Goal: Transaction & Acquisition: Obtain resource

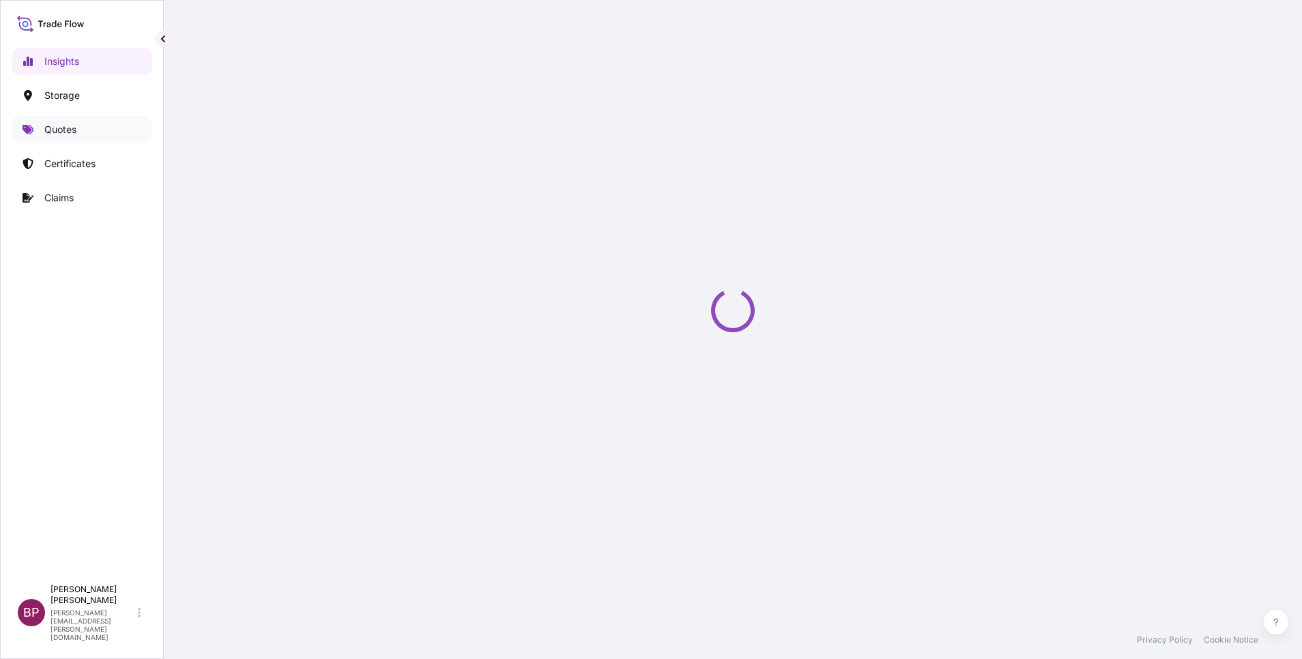
select select "2025"
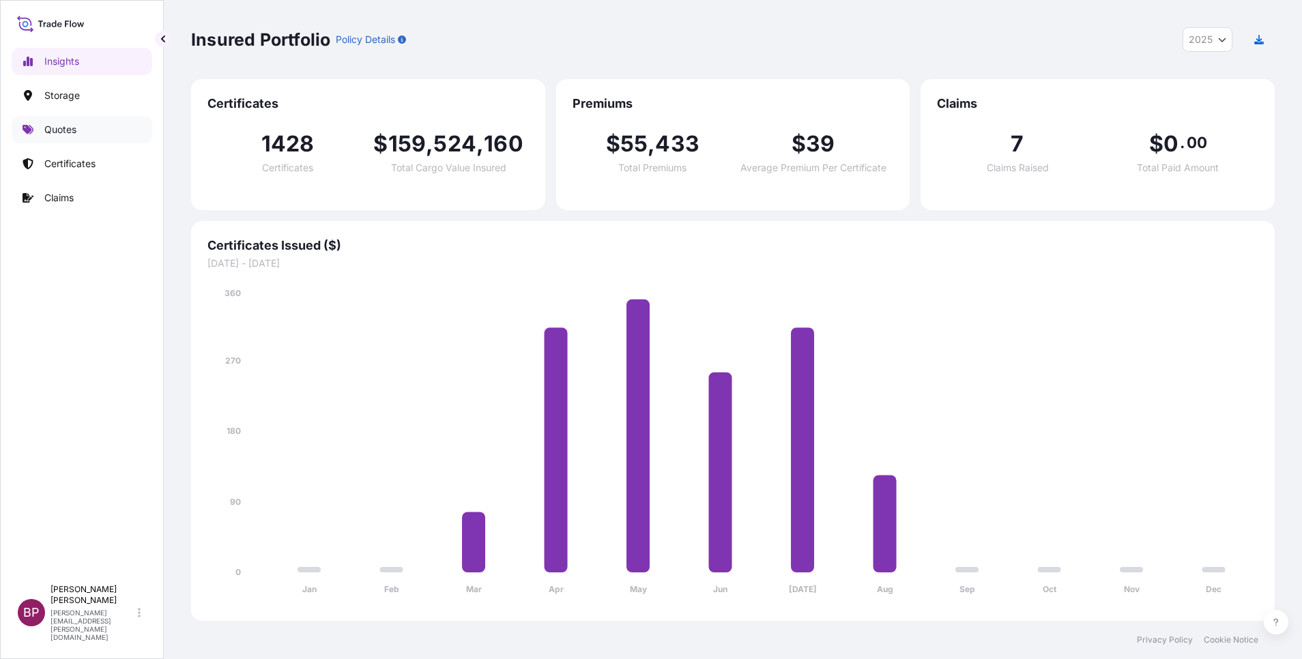
click at [63, 134] on p "Quotes" at bounding box center [60, 130] width 32 height 14
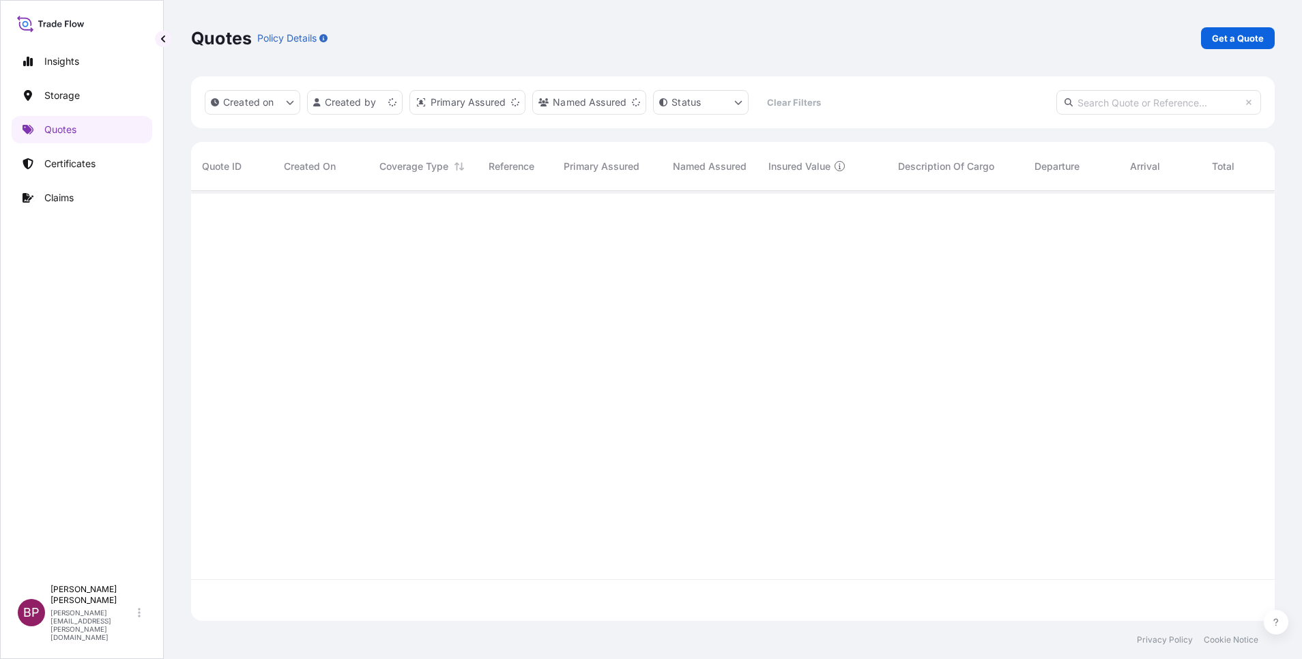
scroll to position [422, 1068]
click at [1239, 40] on p "Get a Quote" at bounding box center [1238, 38] width 52 height 14
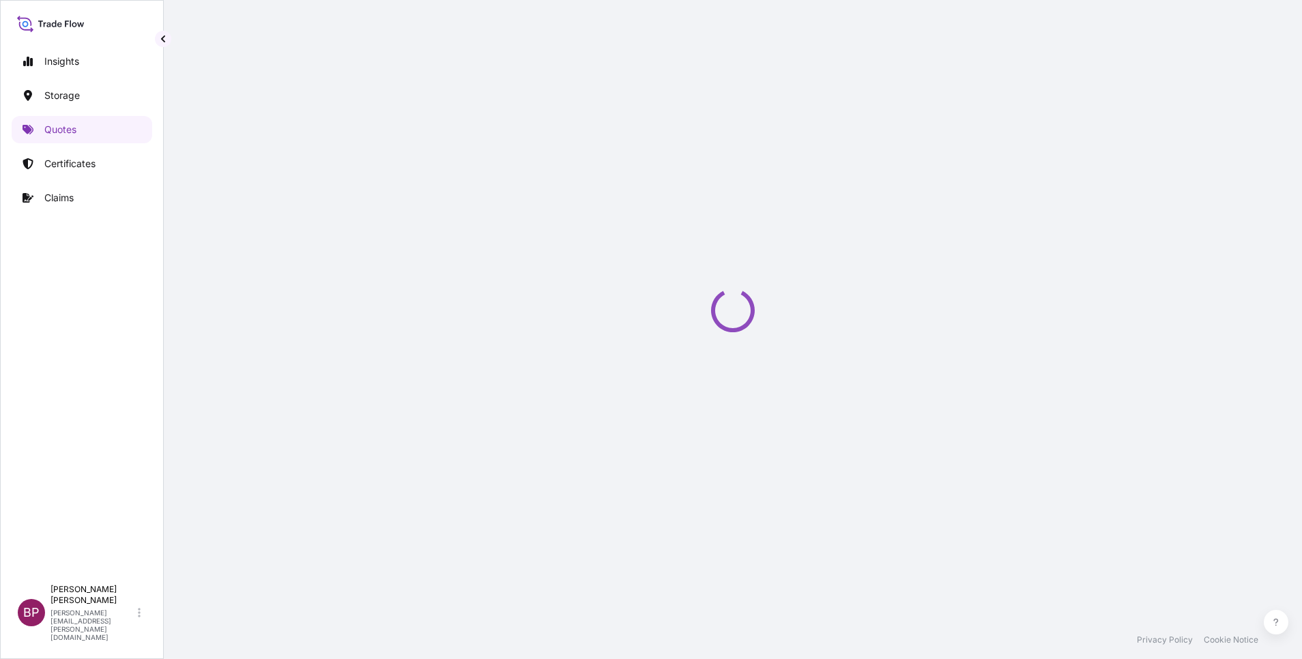
select select "Water"
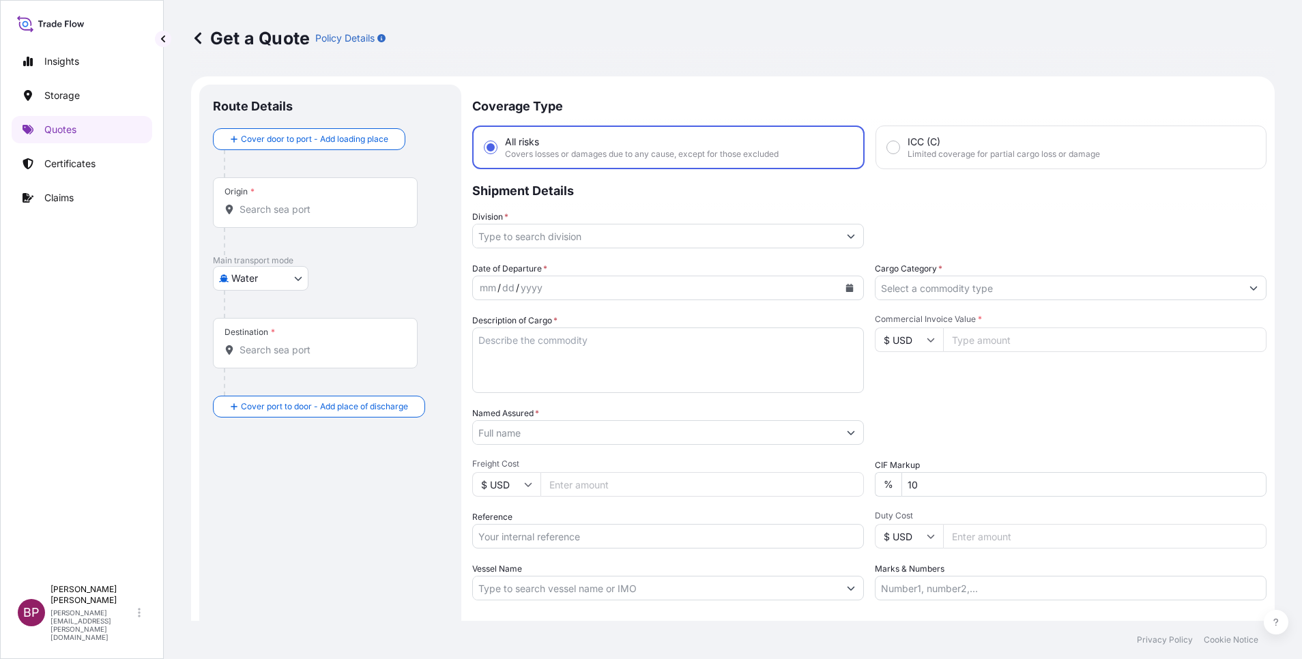
scroll to position [22, 0]
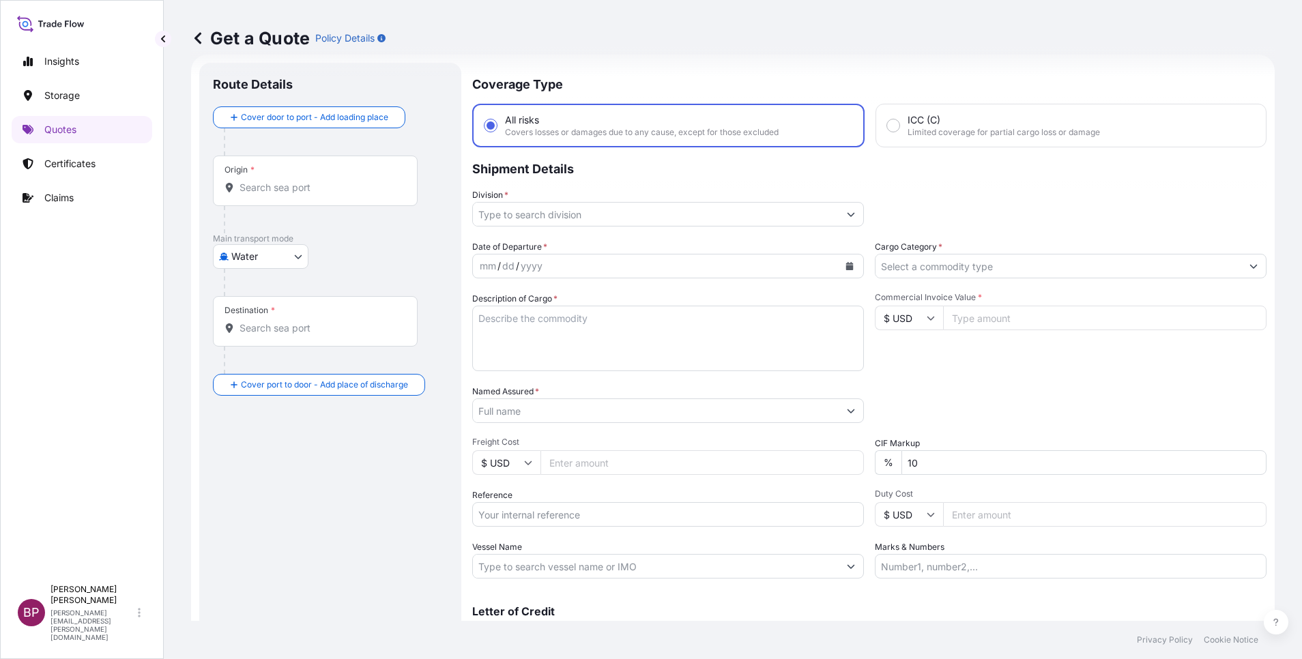
click at [1017, 268] on input "Cargo Category *" at bounding box center [1058, 266] width 366 height 25
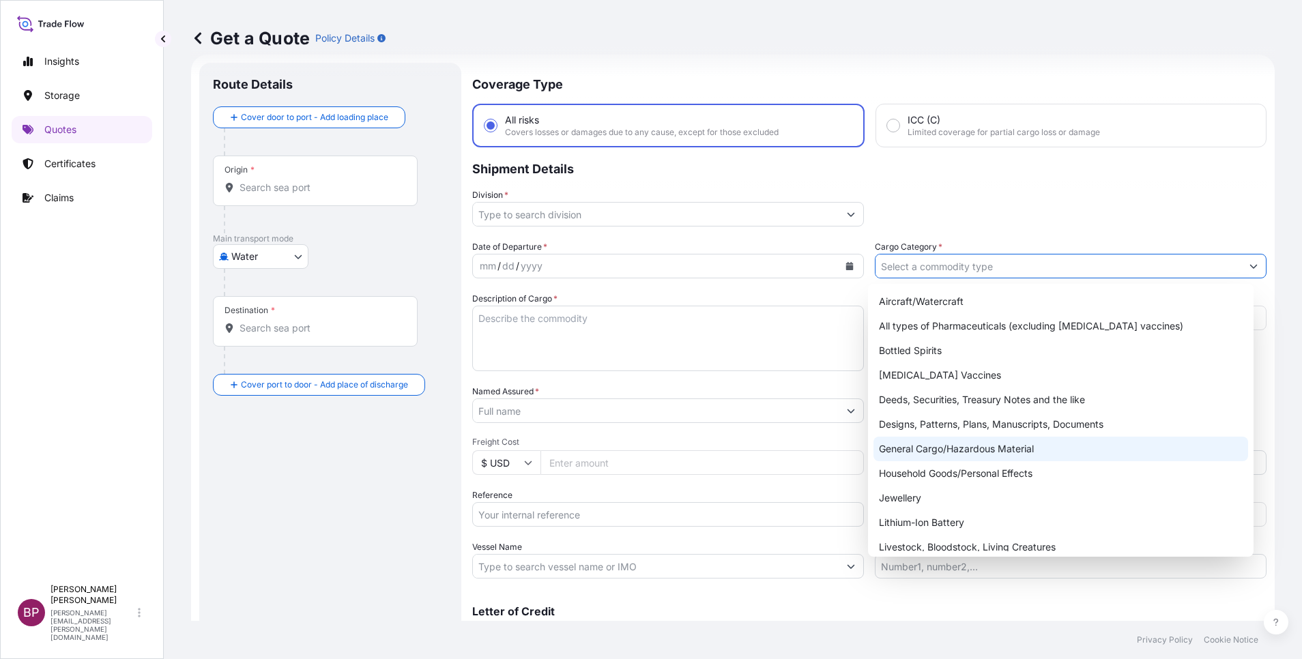
click at [970, 449] on div "General Cargo/Hazardous Material" at bounding box center [1060, 449] width 375 height 25
type input "General Cargo/Hazardous Material"
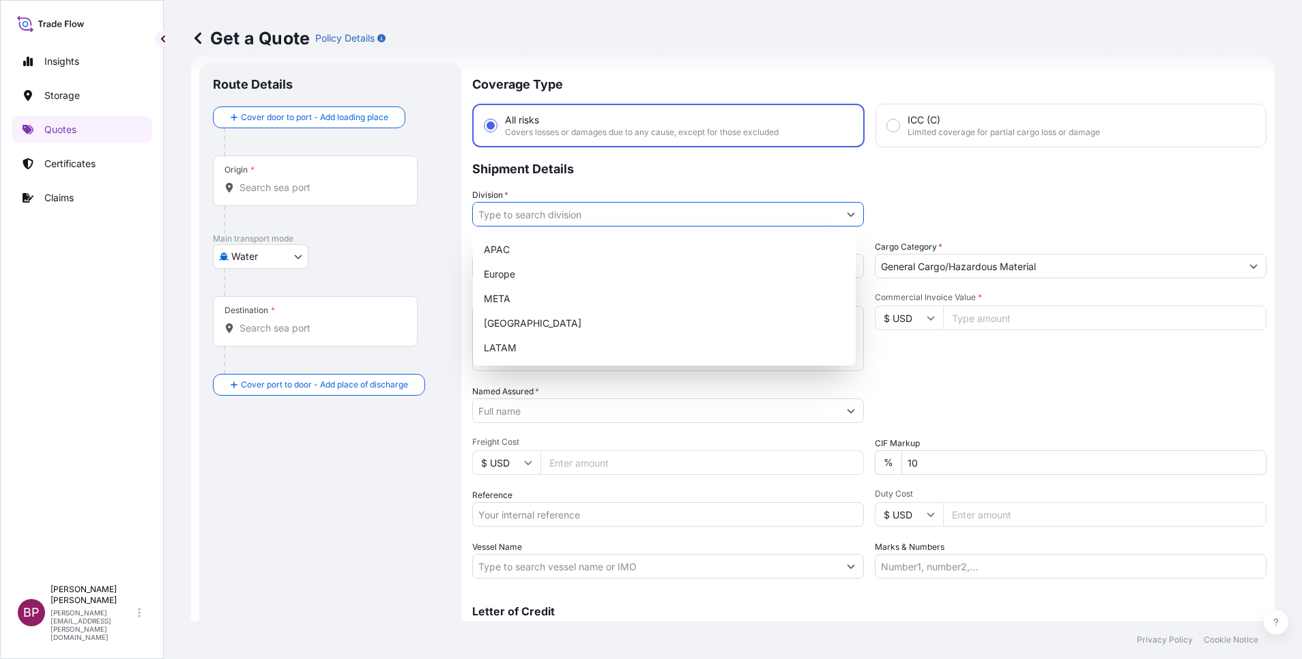
click at [847, 217] on icon "Show suggestions" at bounding box center [851, 214] width 8 height 8
click at [573, 293] on div "META" at bounding box center [664, 299] width 372 height 25
type input "META"
click at [974, 318] on input "Commercial Invoice Value *" at bounding box center [1104, 318] width 323 height 25
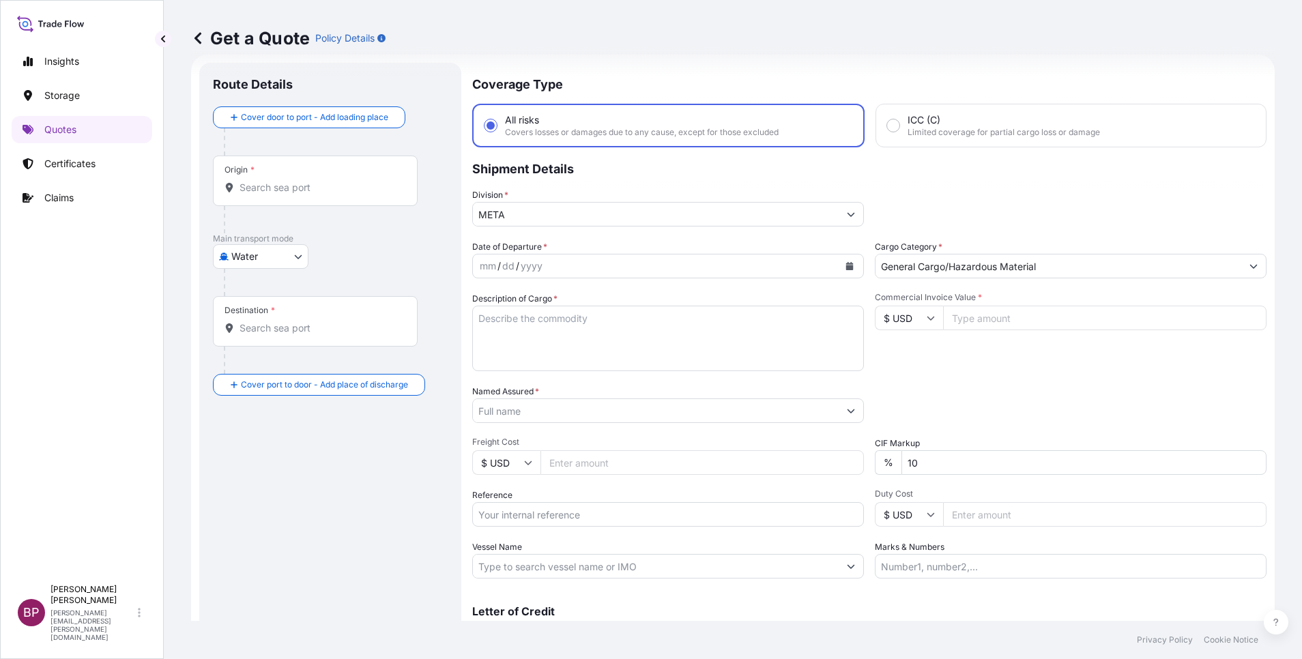
paste input "593990"
type input "593990"
drag, startPoint x: 944, startPoint y: 456, endPoint x: 686, endPoint y: 421, distance: 261.0
click at [746, 434] on div "Date of Departure * mm / dd / yyyy Cargo Category * General Cargo/Hazardous Mat…" at bounding box center [869, 409] width 794 height 338
type input "0"
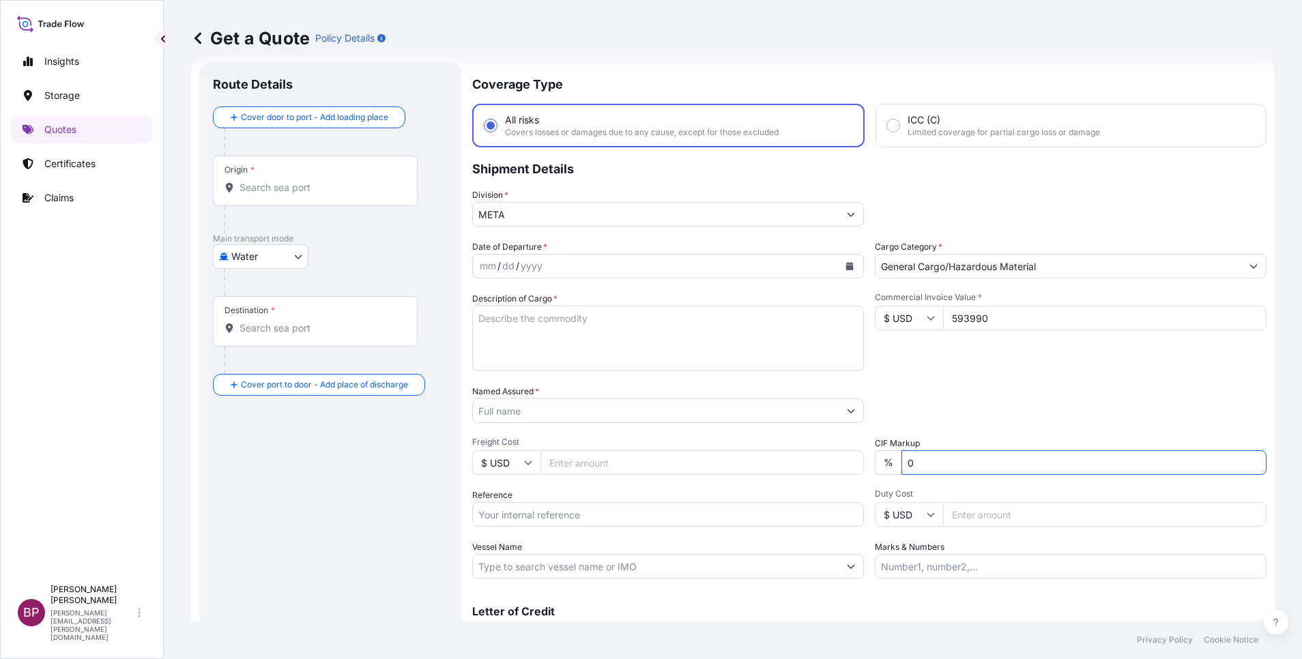
click at [1004, 416] on div "Packing Category Type to search a container mode Please select a primary mode o…" at bounding box center [1071, 404] width 392 height 38
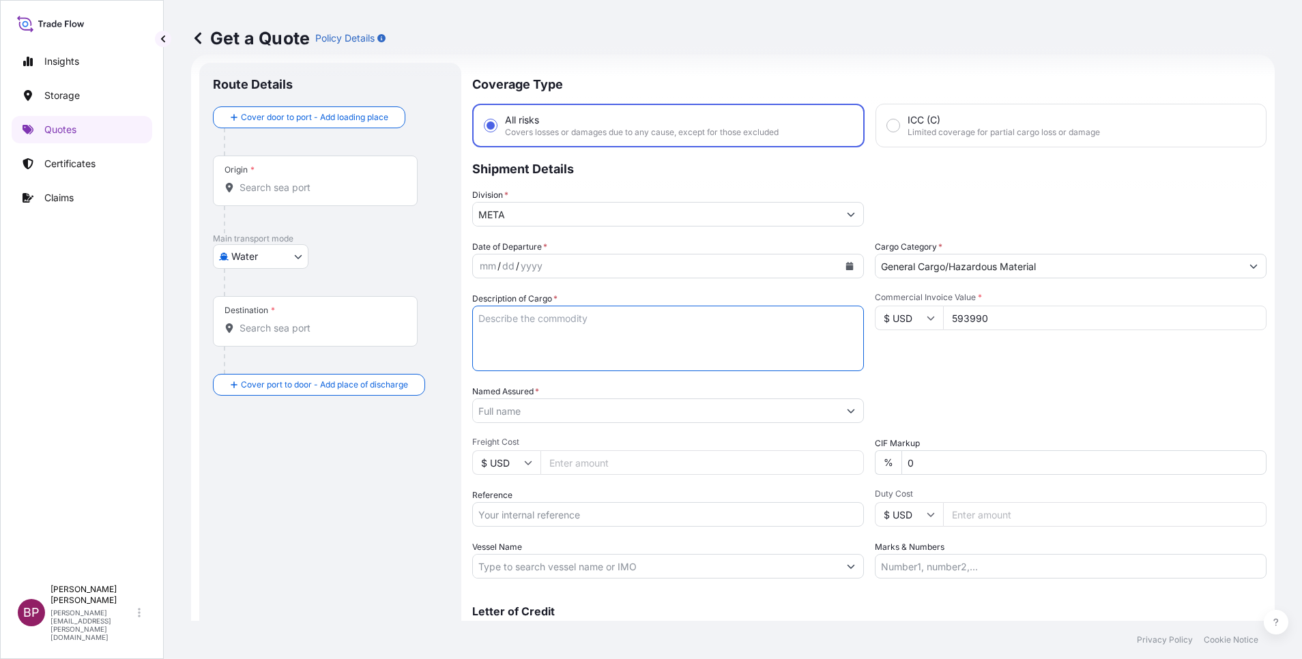
click at [554, 332] on textarea "Description of Cargo *" at bounding box center [668, 338] width 392 height 65
paste textarea "AXLE TRAILERS WITH ACCESSORIES"
type textarea "AXLE TRAILERS WITH ACCESSORIES"
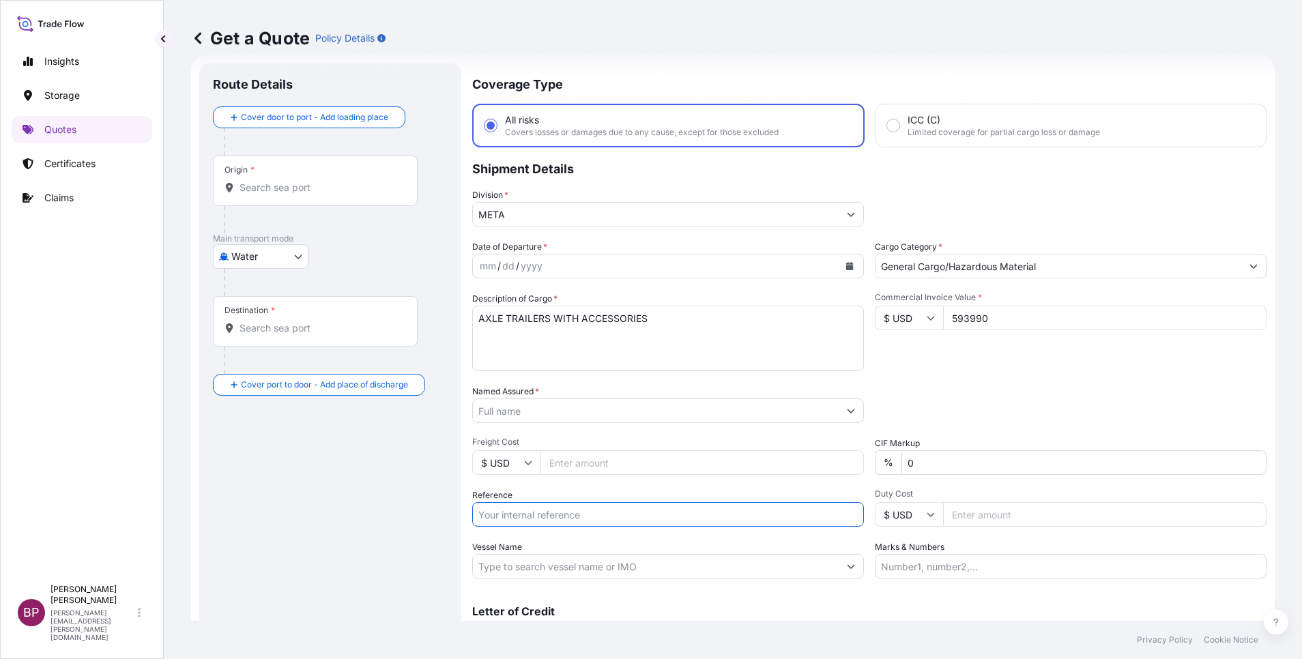
click at [589, 521] on input "Reference" at bounding box center [668, 514] width 392 height 25
paste input "SSLS2912"
type input "SSLS2912"
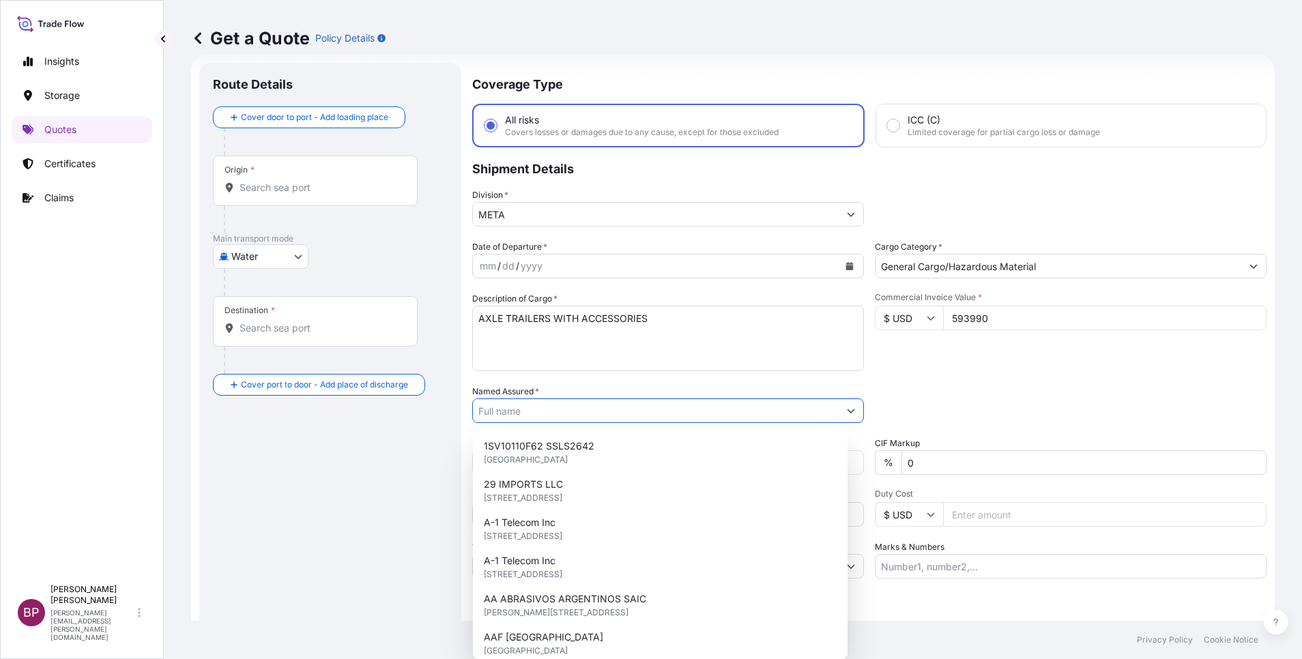
click at [514, 405] on input "Named Assured *" at bounding box center [656, 410] width 366 height 25
paste input "TEAMLIFTING EST. FOR GENERAL CONTRACTING"
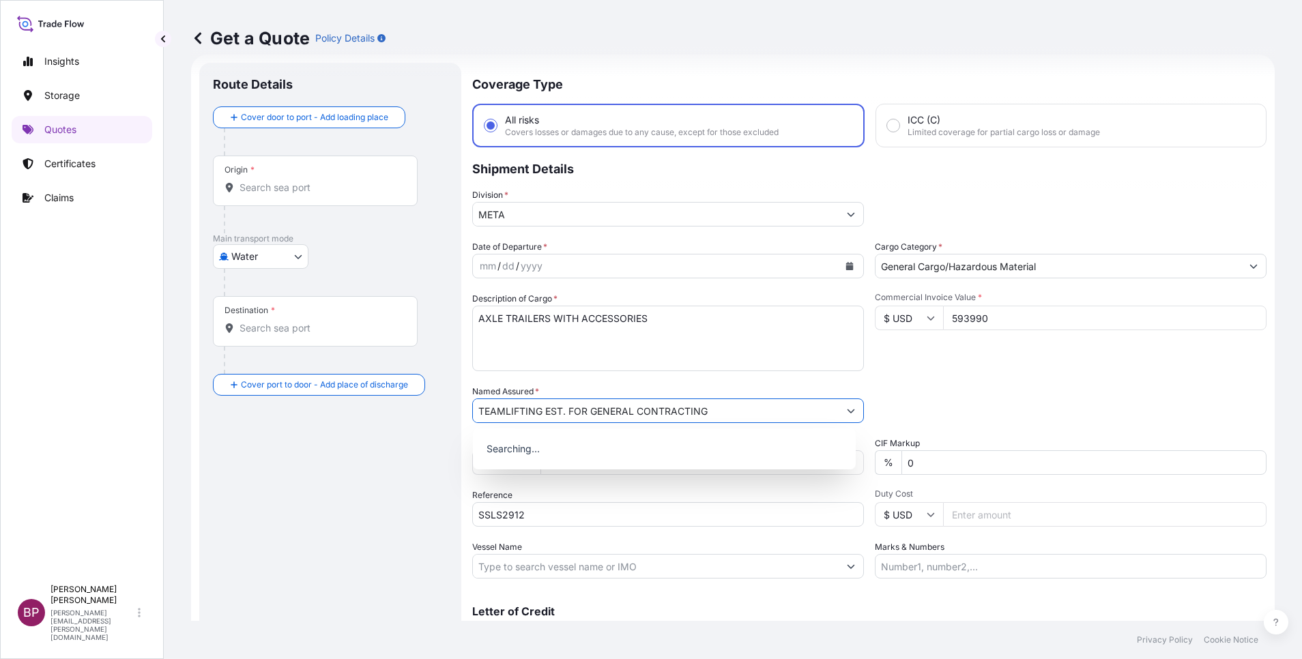
type input "TEAMLIFTING EST. FOR GENERAL CONTRACTING"
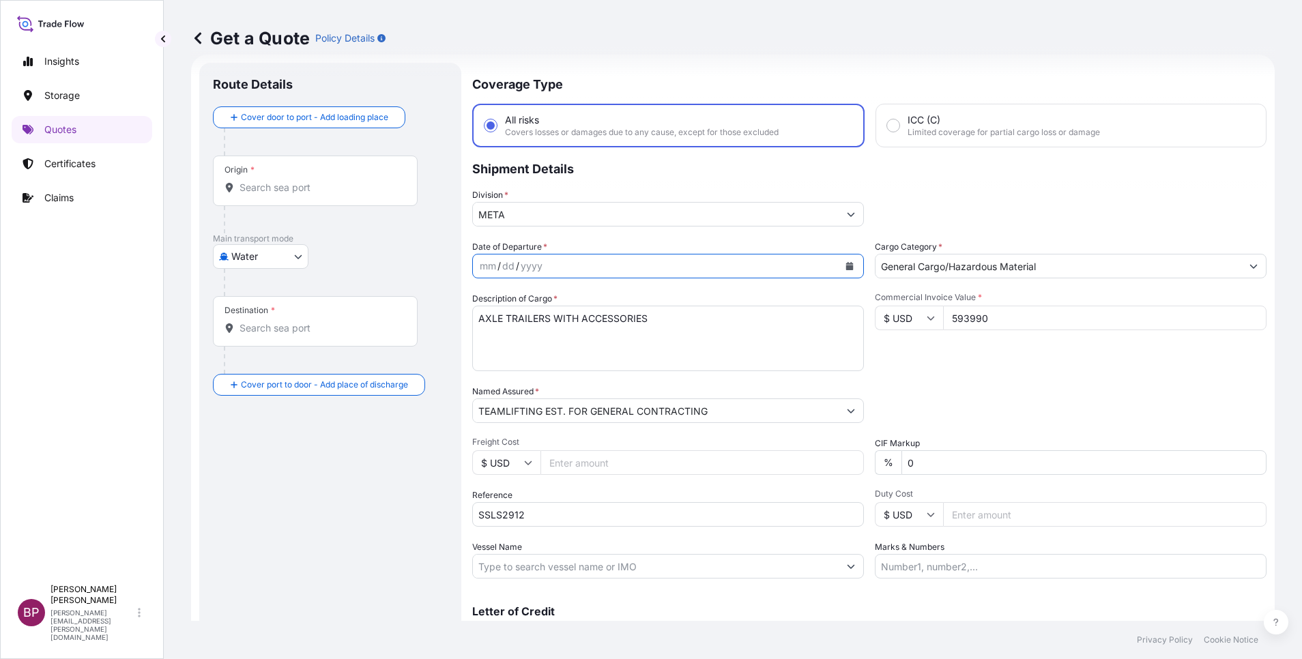
click at [847, 264] on button "Calendar" at bounding box center [850, 266] width 22 height 22
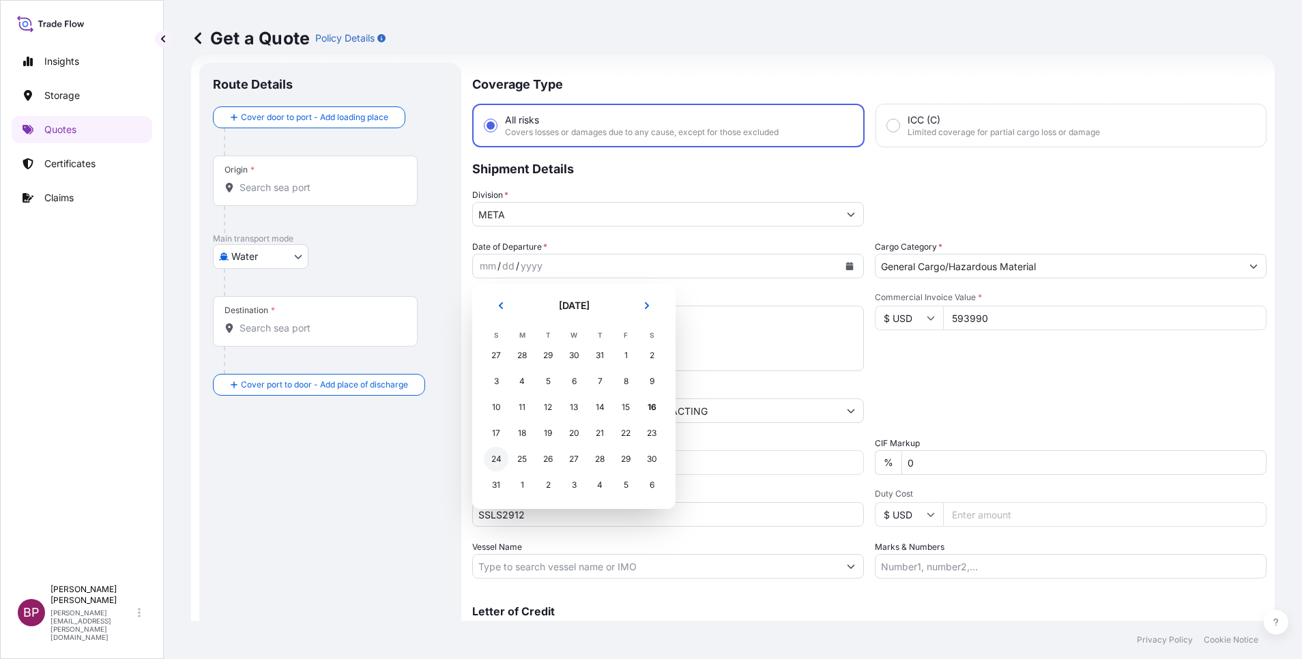
click at [500, 458] on div "24" at bounding box center [496, 459] width 25 height 25
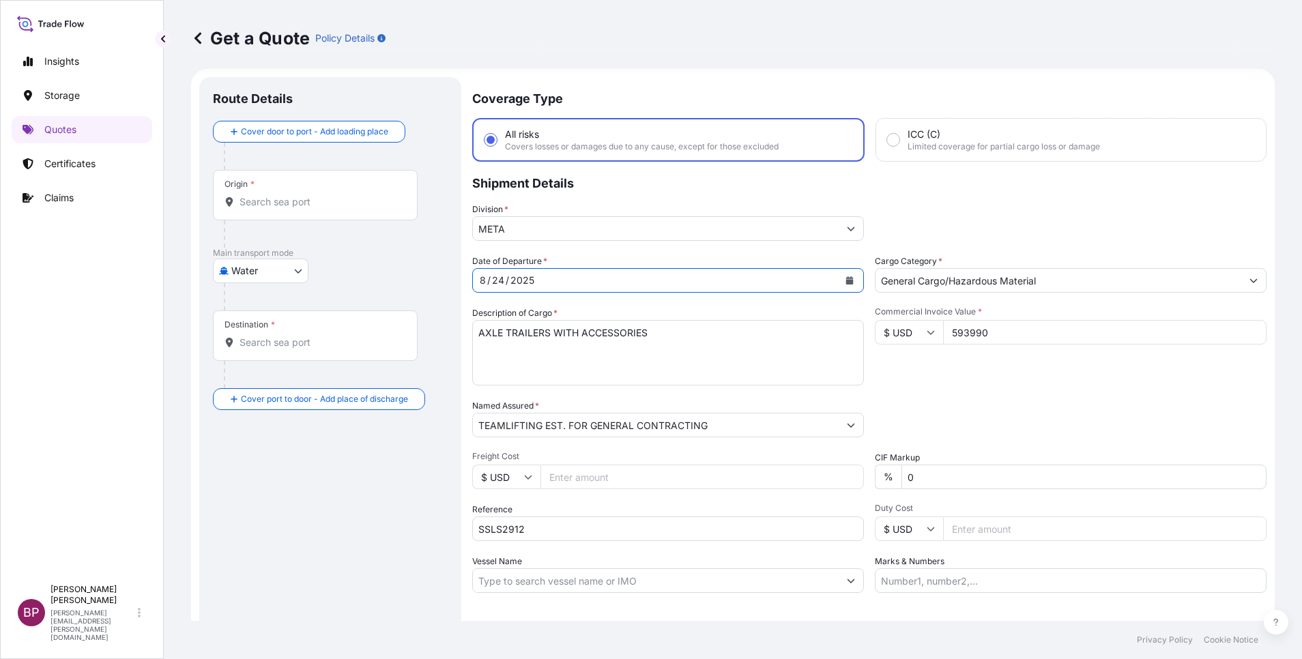
scroll to position [0, 0]
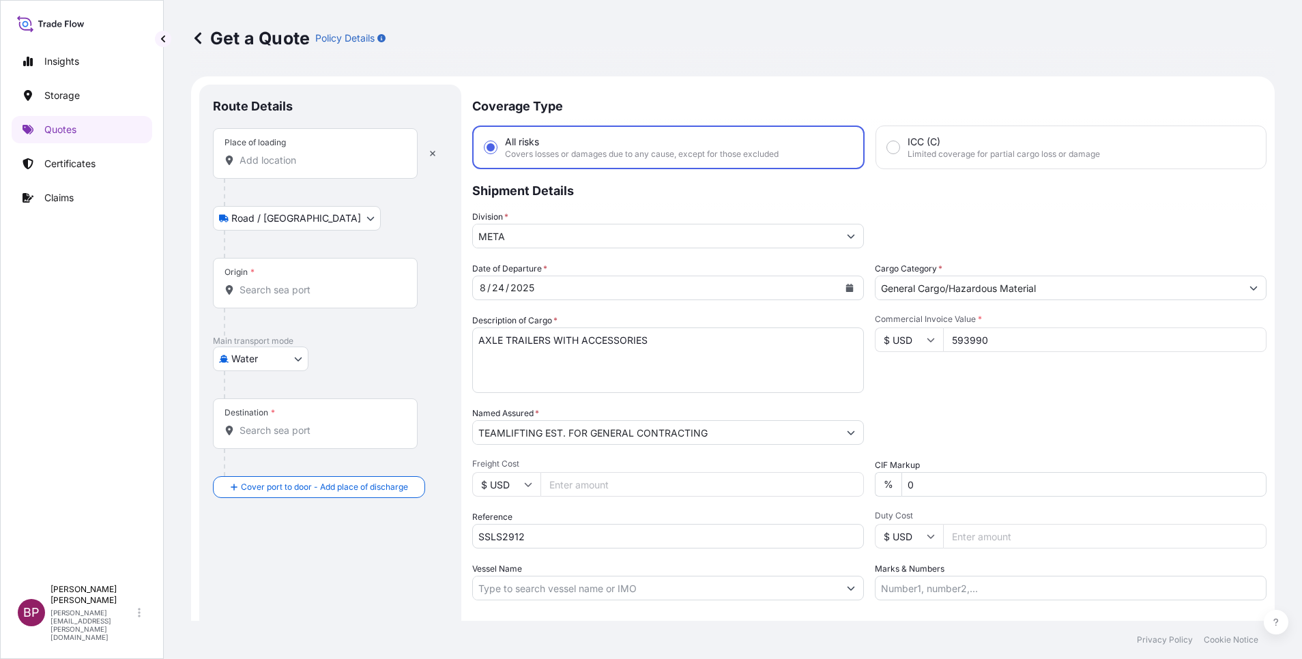
click at [295, 164] on input "Place of loading" at bounding box center [319, 161] width 161 height 14
paste input "MUNDRA"
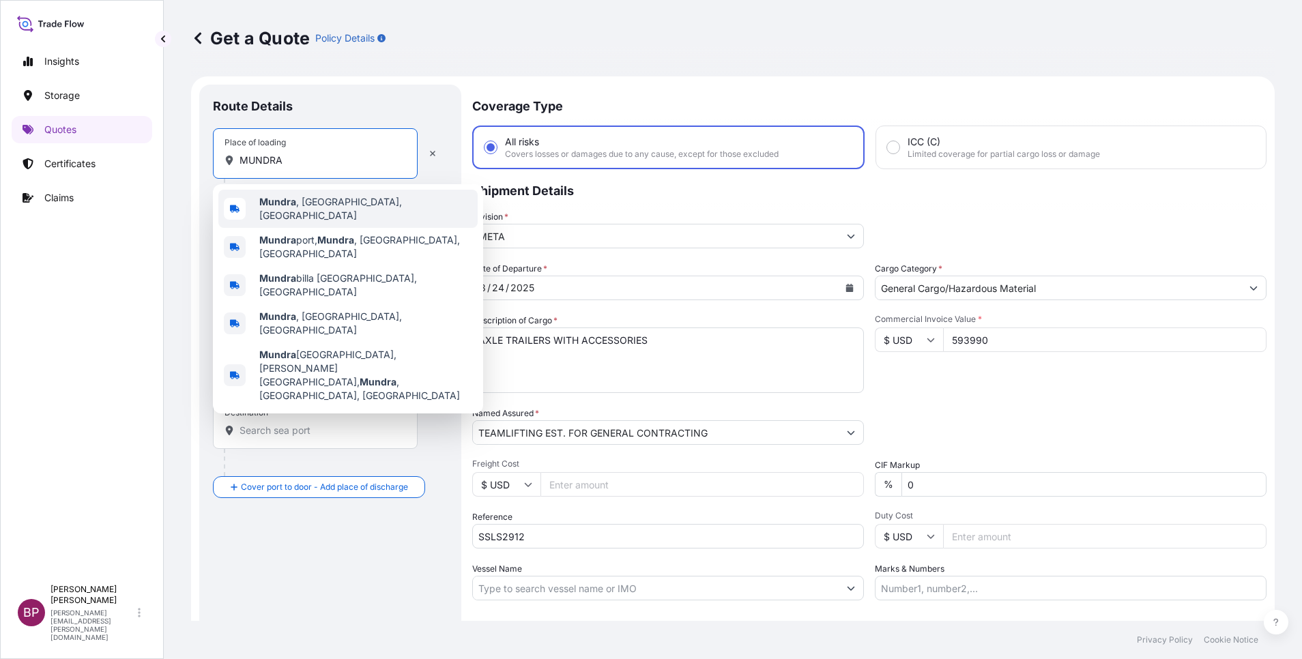
click at [344, 211] on span "[GEOGRAPHIC_DATA] , [GEOGRAPHIC_DATA], [GEOGRAPHIC_DATA]" at bounding box center [365, 208] width 213 height 27
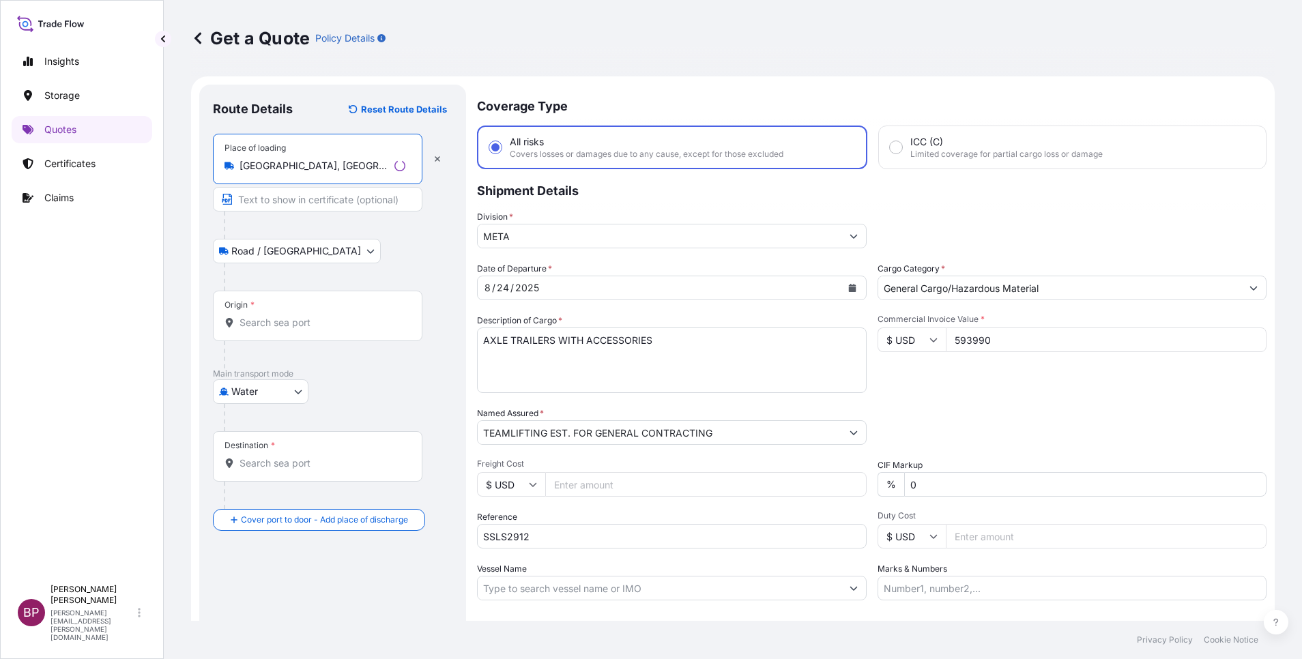
type input "[GEOGRAPHIC_DATA], [GEOGRAPHIC_DATA], [GEOGRAPHIC_DATA]"
click at [287, 319] on input "Origin *" at bounding box center [322, 323] width 166 height 14
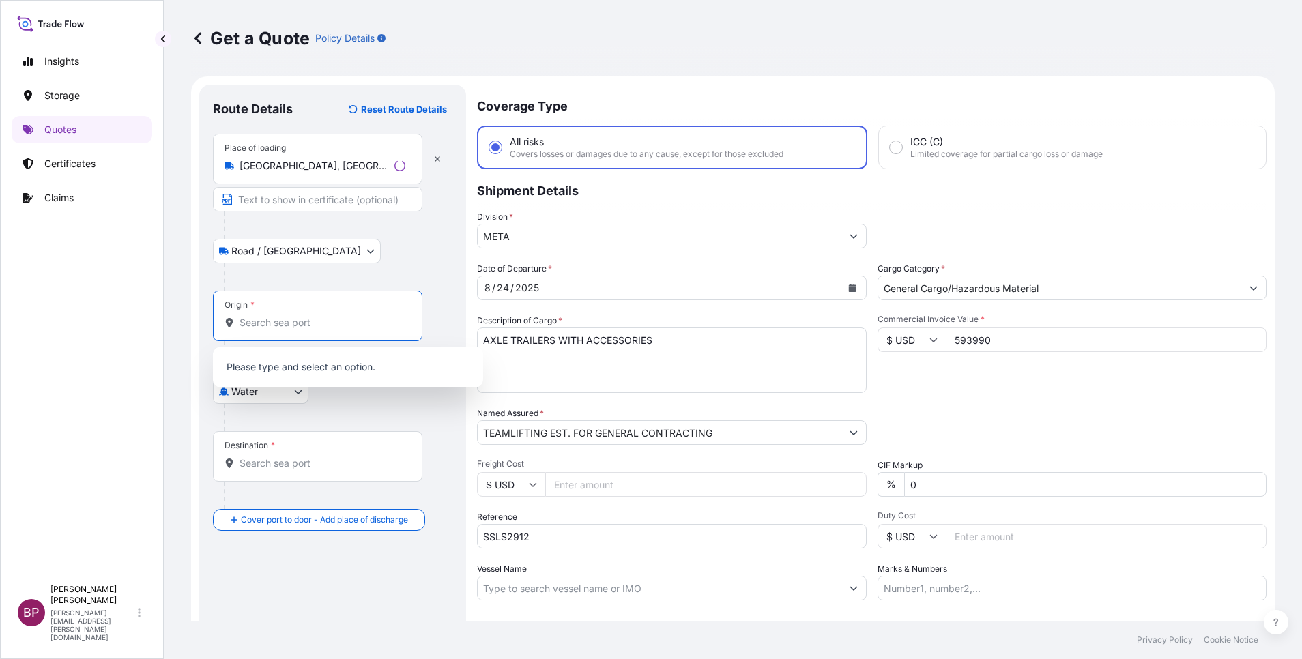
paste input "MUNDRA"
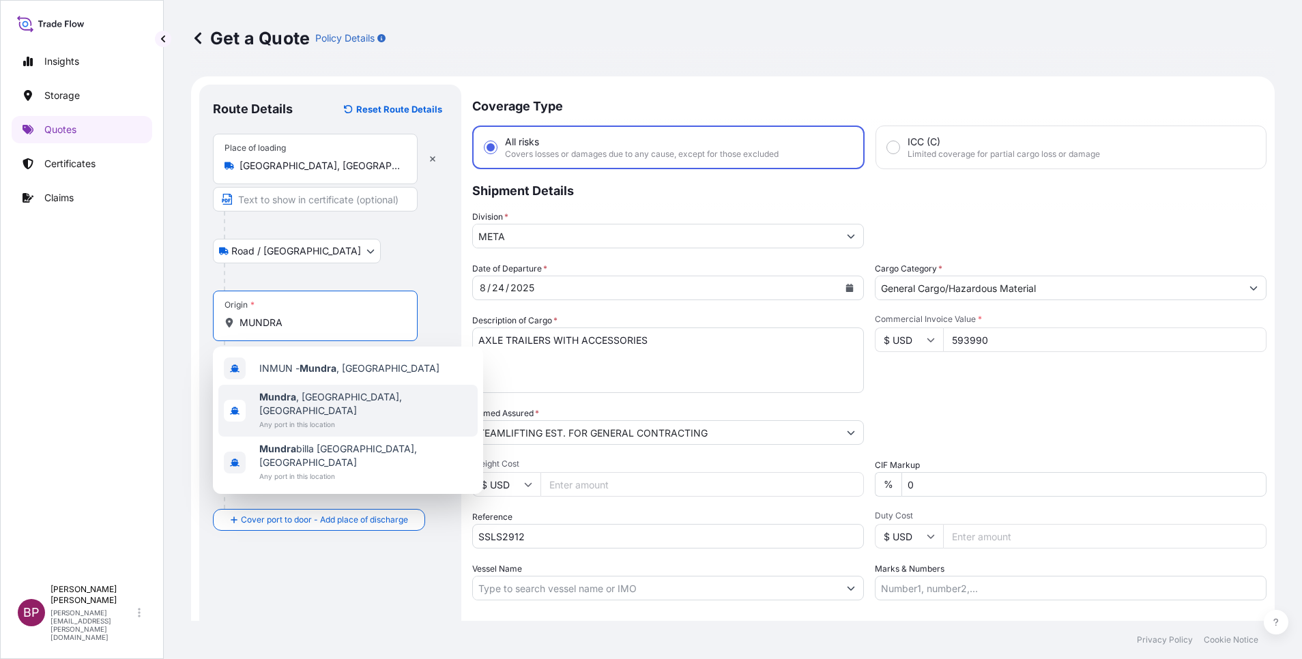
click at [316, 418] on span "Any port in this location" at bounding box center [365, 425] width 213 height 14
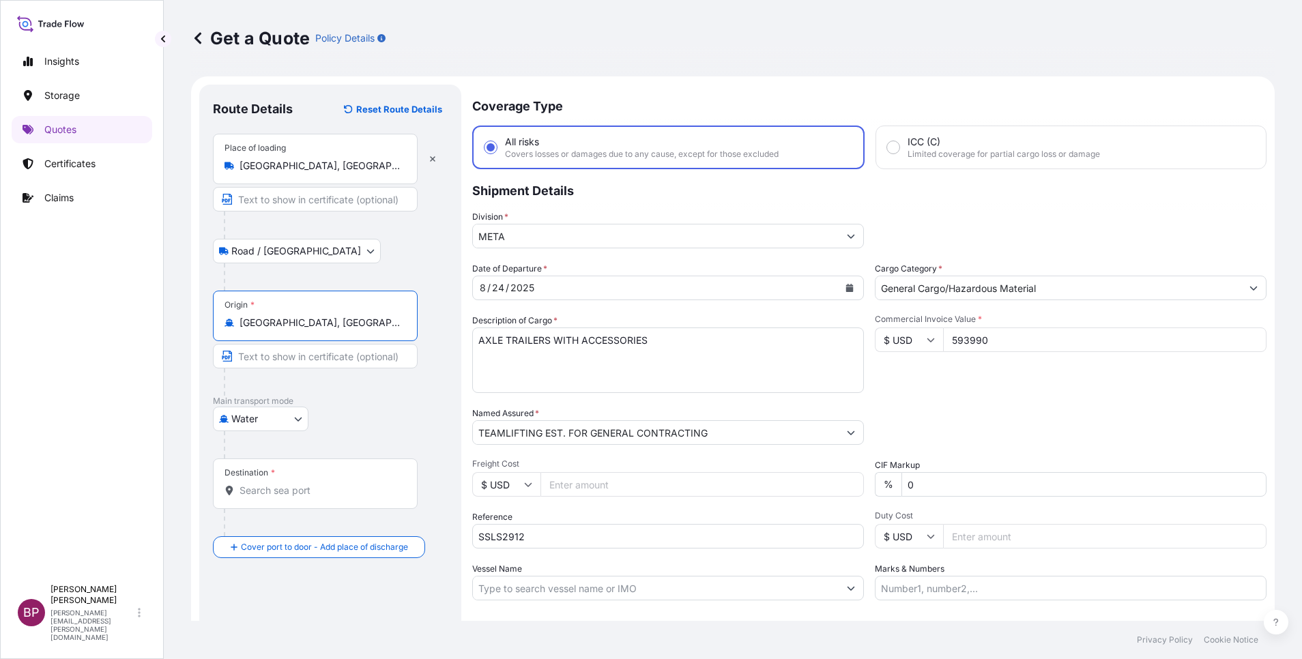
type input "[GEOGRAPHIC_DATA], [GEOGRAPHIC_DATA], [GEOGRAPHIC_DATA]"
click at [287, 498] on div "Destination *" at bounding box center [315, 483] width 205 height 50
click at [287, 497] on input "Destination *" at bounding box center [319, 491] width 161 height 14
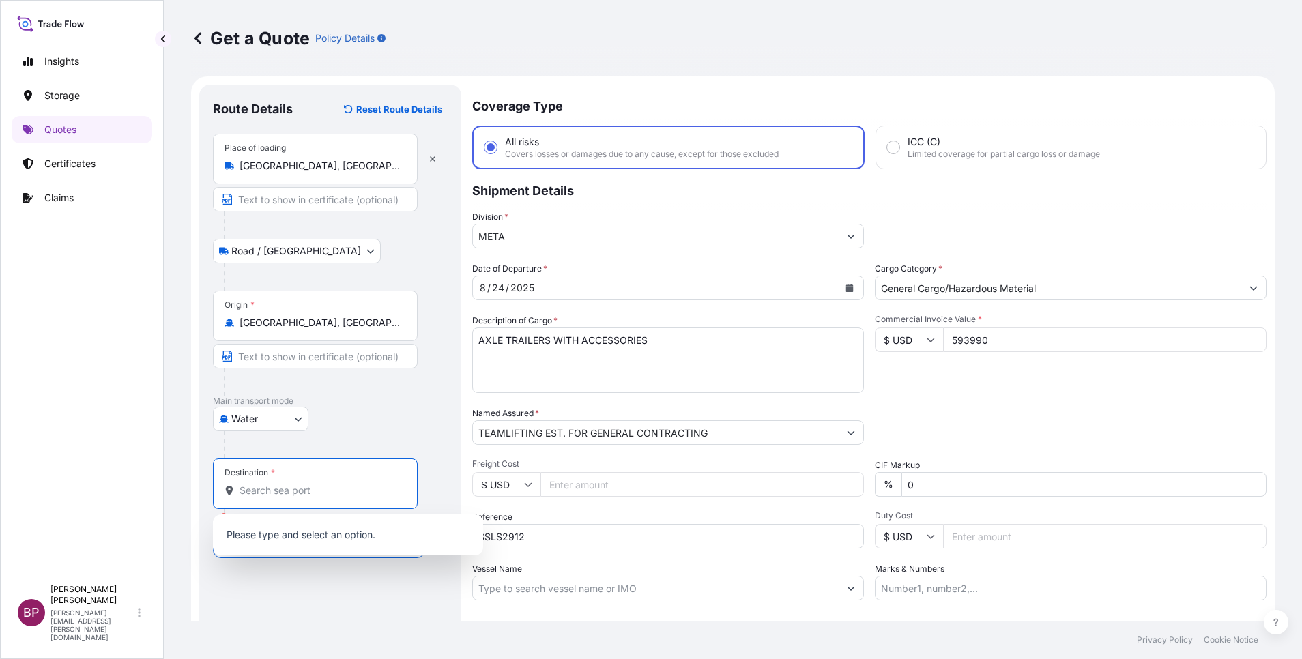
click at [334, 486] on input "Destination * Please select a destination" at bounding box center [319, 491] width 161 height 14
paste input "JEDDAH"
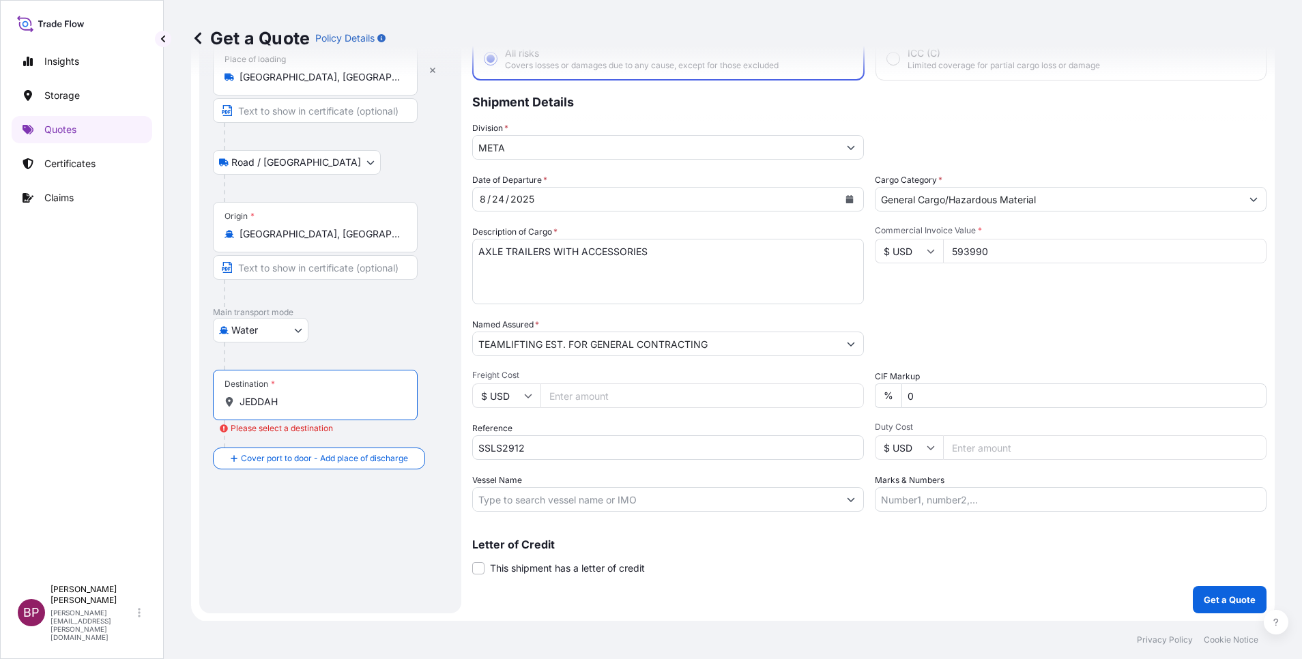
scroll to position [89, 0]
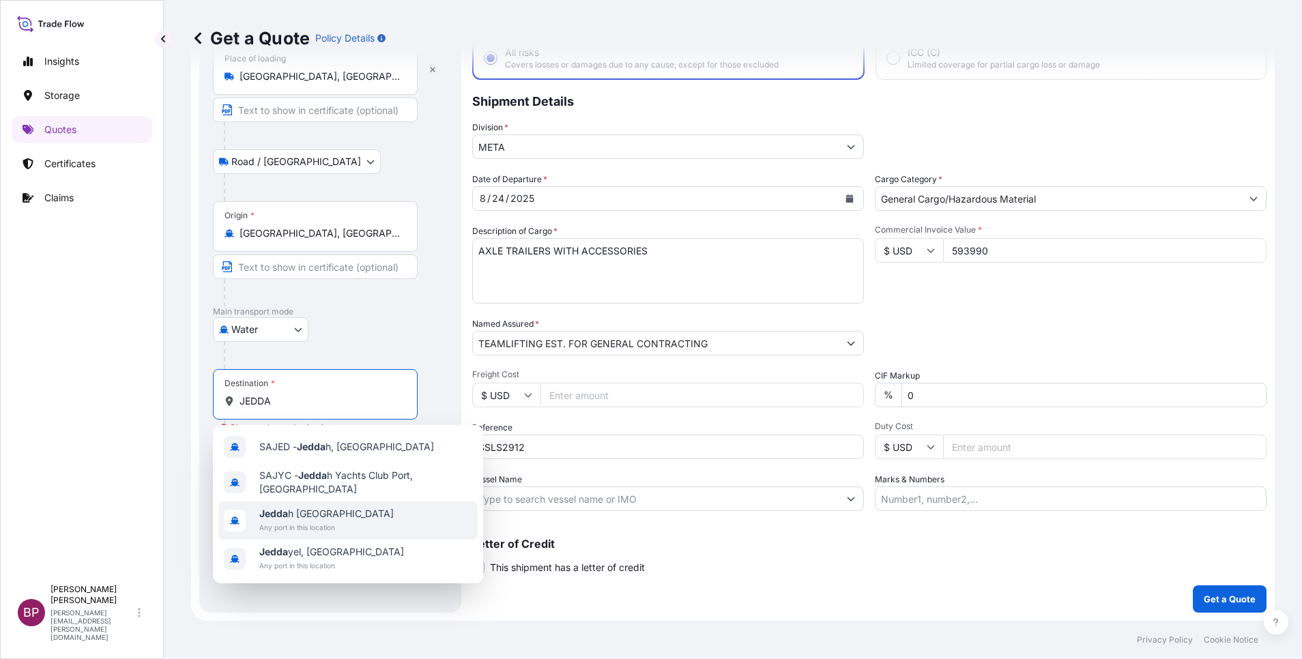
click at [323, 523] on span "Any port in this location" at bounding box center [326, 528] width 134 height 14
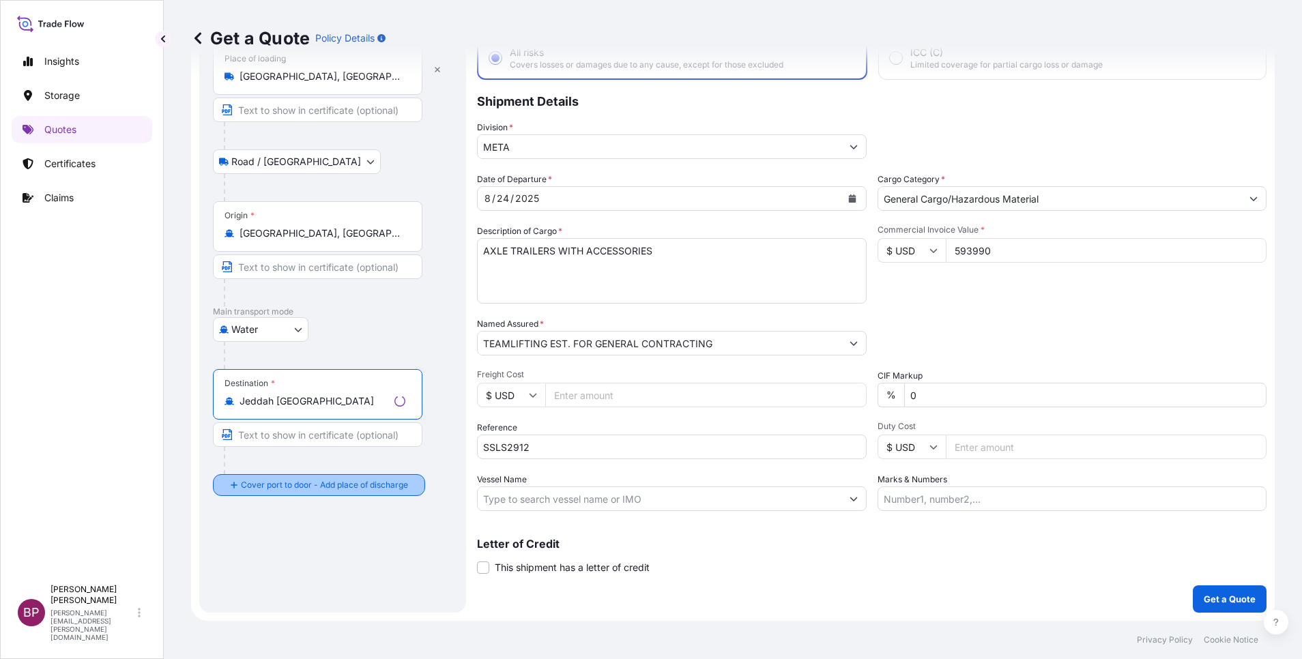
type input "Jeddah [GEOGRAPHIC_DATA]"
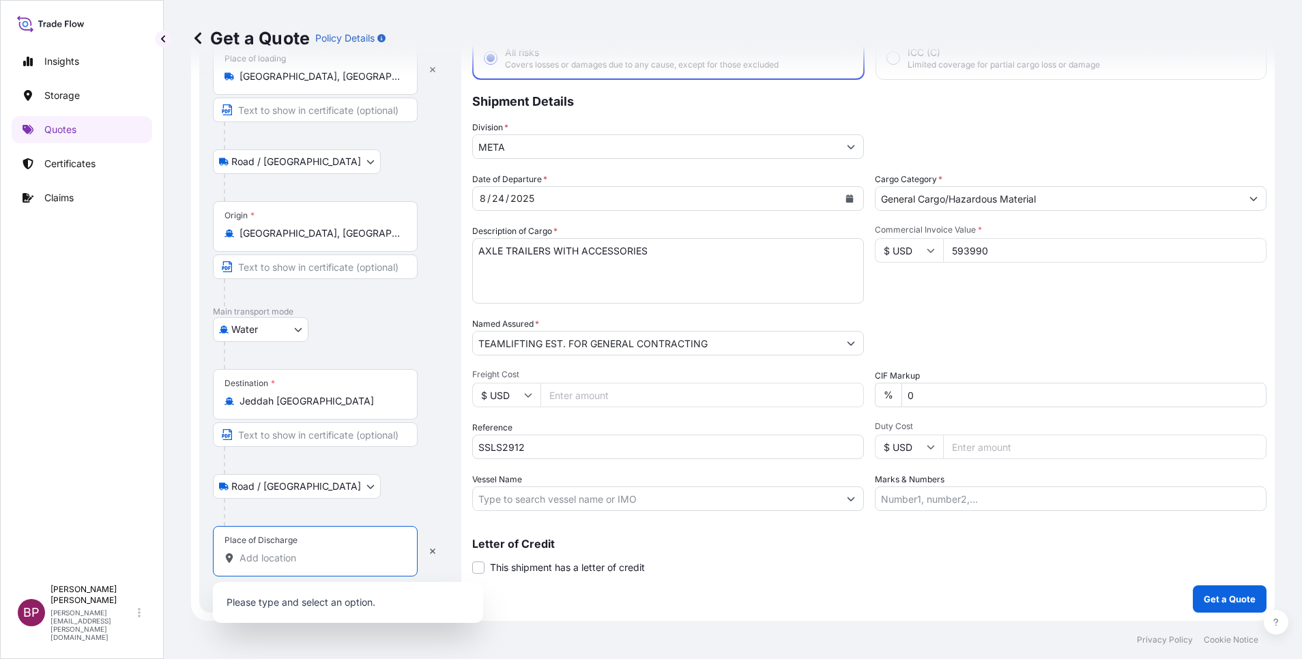
click at [294, 563] on input "Place of Discharge" at bounding box center [319, 558] width 161 height 14
paste input "JEDDAH"
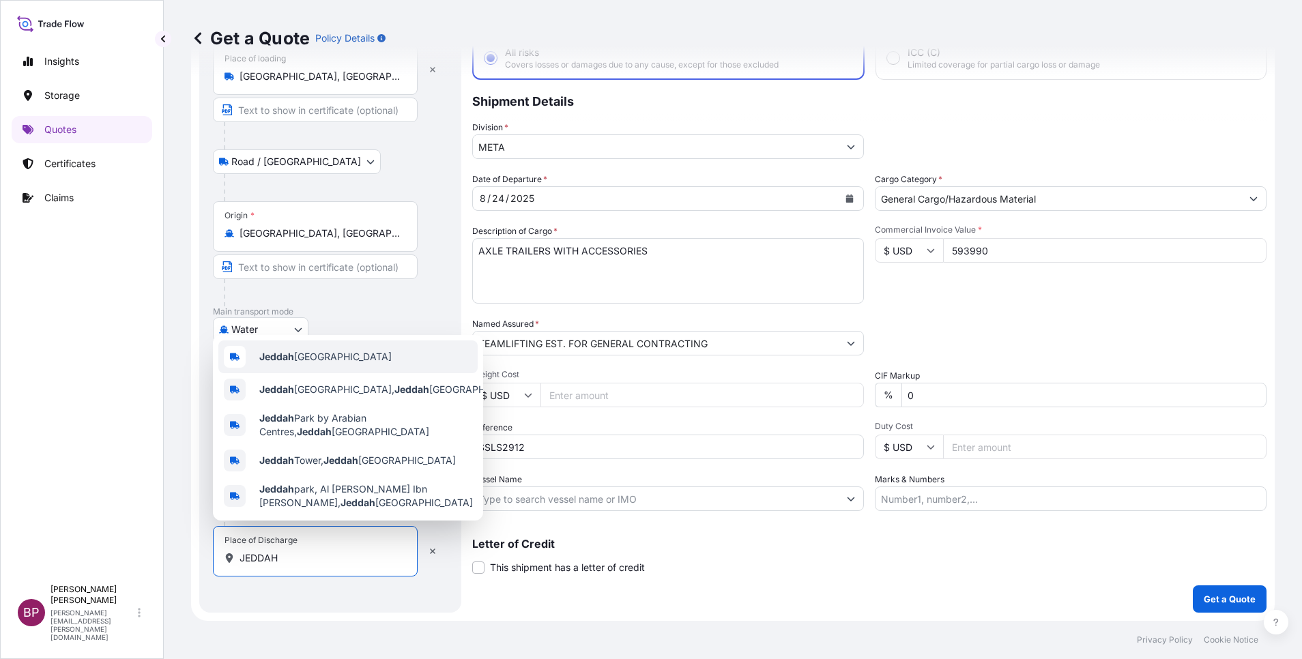
click at [333, 352] on span "Jeddah [GEOGRAPHIC_DATA]" at bounding box center [325, 357] width 132 height 14
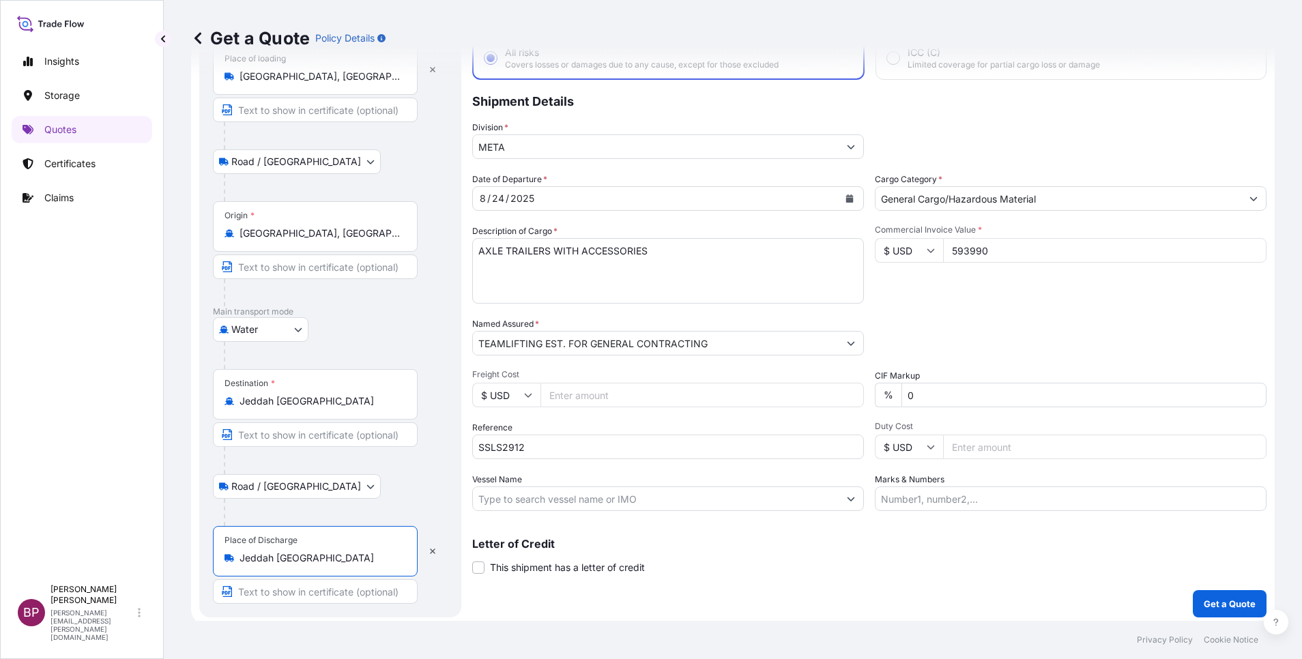
type input "Jeddah [GEOGRAPHIC_DATA]"
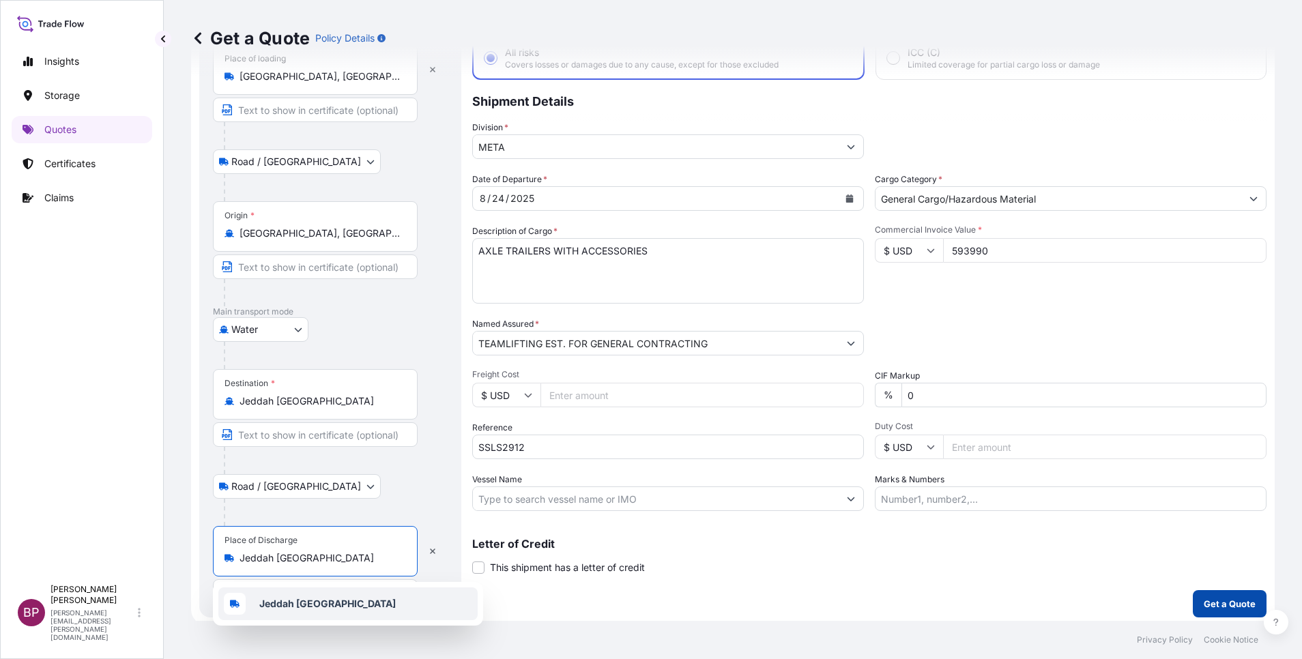
click at [1204, 601] on p "Get a Quote" at bounding box center [1230, 604] width 52 height 14
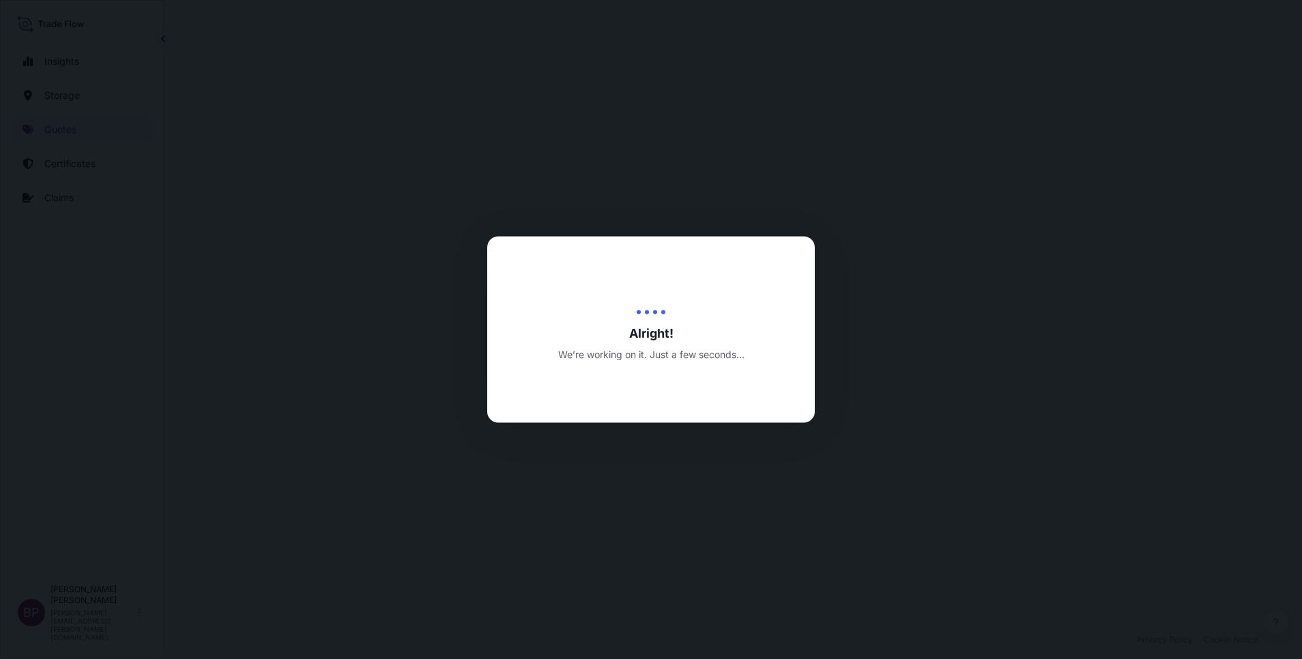
select select "Road / [GEOGRAPHIC_DATA]"
select select "Water"
select select "Road / [GEOGRAPHIC_DATA]"
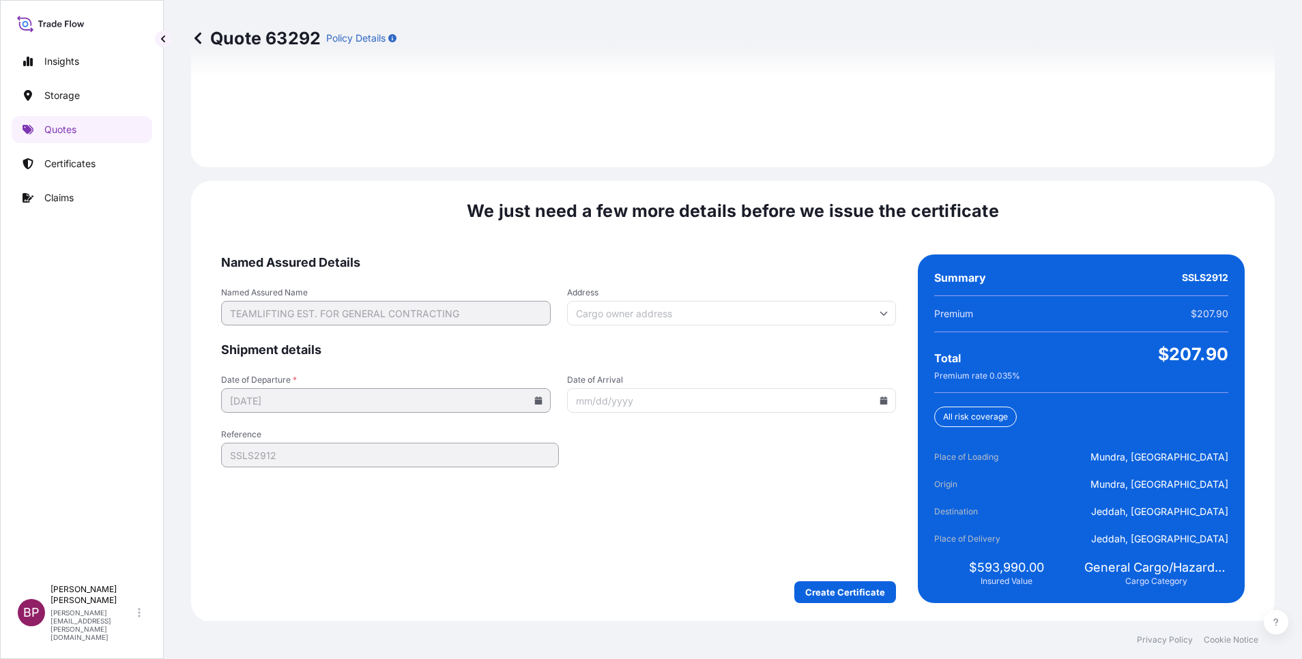
scroll to position [2022, 0]
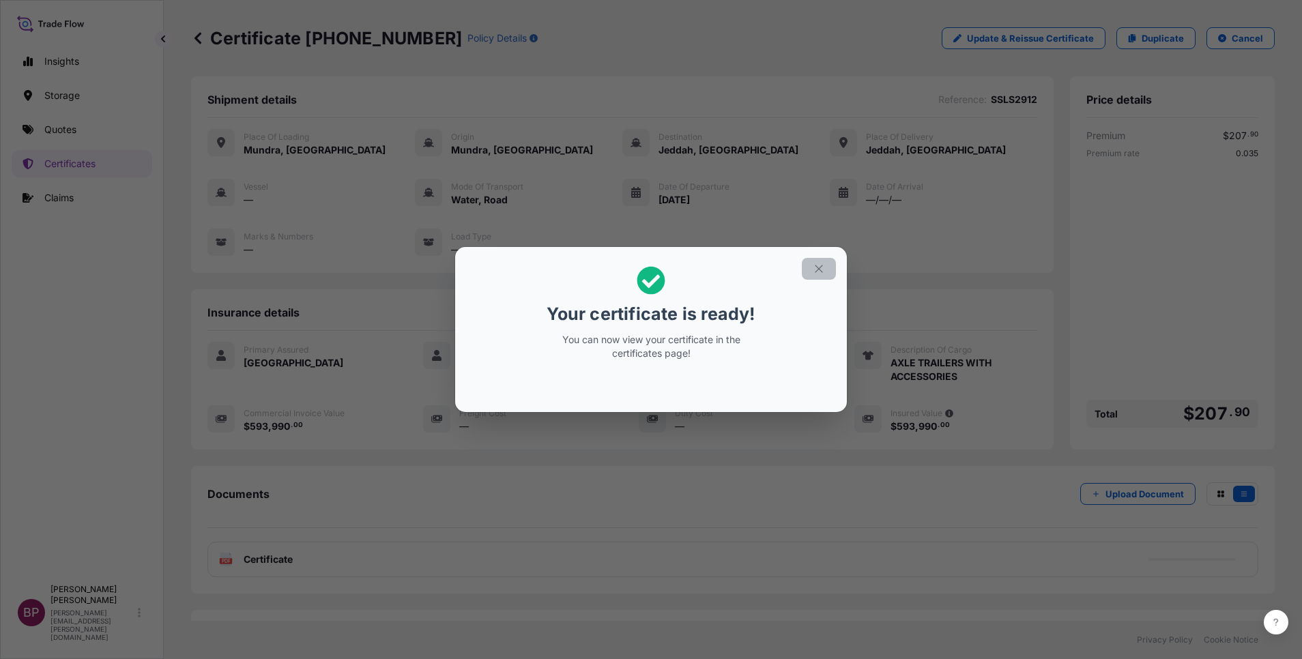
click at [816, 269] on icon "button" at bounding box center [819, 269] width 12 height 12
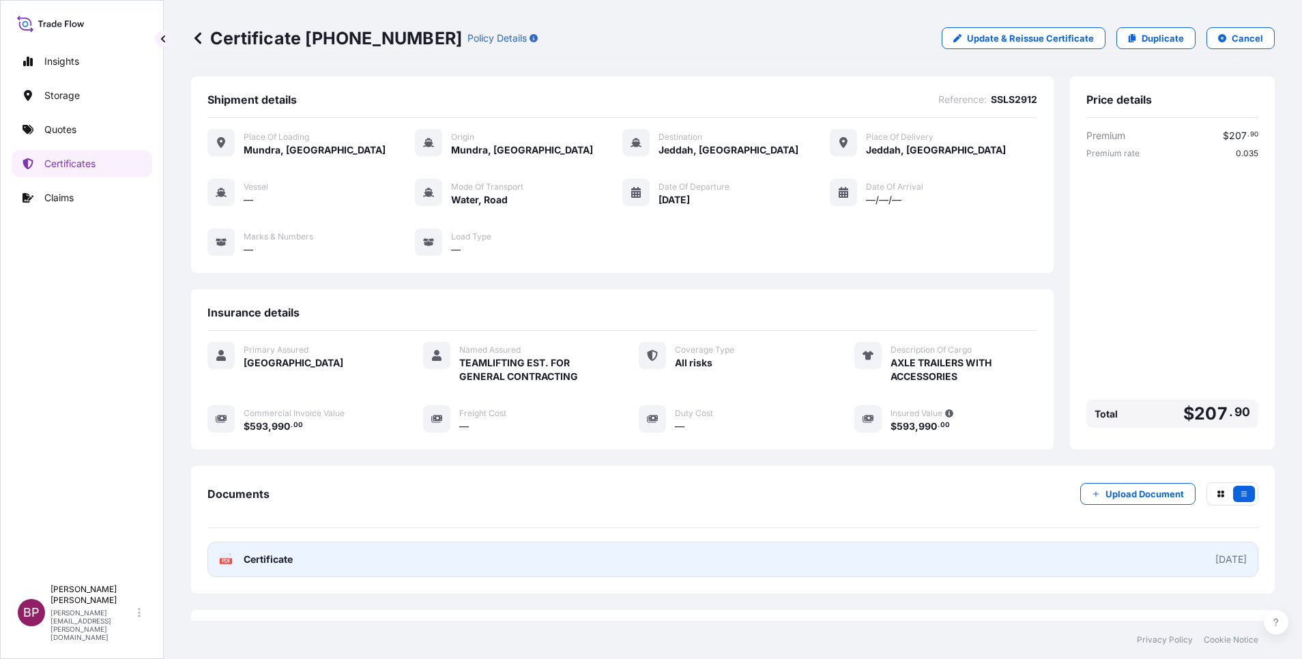
click at [273, 557] on span "Certificate" at bounding box center [268, 560] width 49 height 14
